Goal: Use online tool/utility: Utilize a website feature to perform a specific function

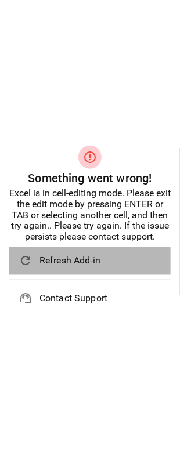
click at [70, 264] on span "Refresh Add-in" at bounding box center [100, 261] width 122 height 14
